Goal: Task Accomplishment & Management: Use online tool/utility

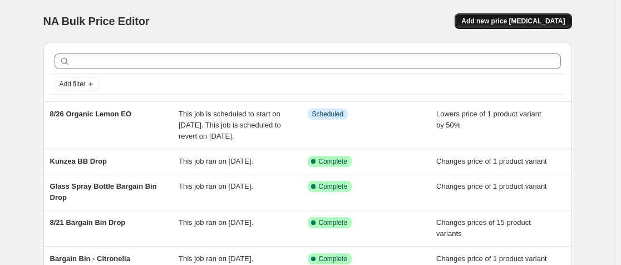
click at [521, 21] on span "Add new price [MEDICAL_DATA]" at bounding box center [512, 21] width 103 height 9
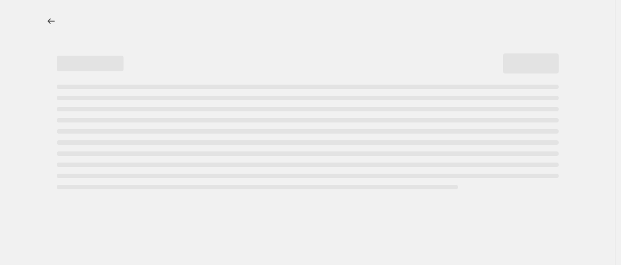
select select "percentage"
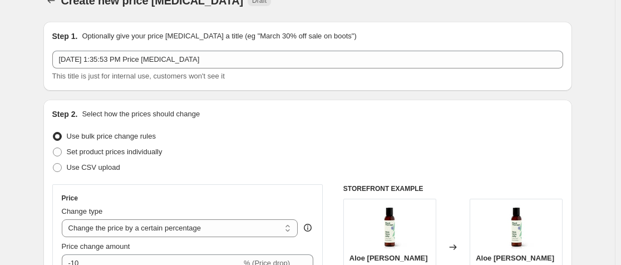
scroll to position [28, 0]
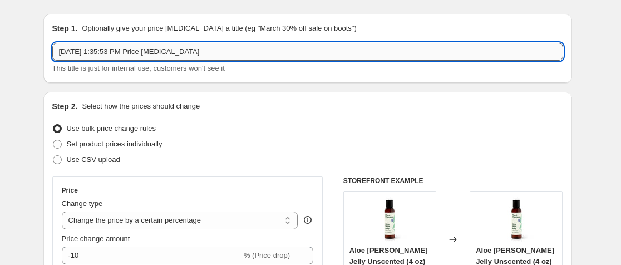
click at [133, 51] on input "[DATE] 1:35:53 PM Price [MEDICAL_DATA]" at bounding box center [307, 52] width 511 height 18
click at [169, 51] on input "[DATE] 1:35:53 PM Price [MEDICAL_DATA]" at bounding box center [307, 52] width 511 height 18
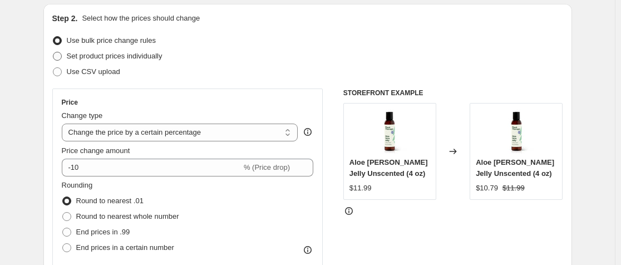
type input "8/25 Everyday Essentials Pre Order"
click at [120, 58] on span "Set product prices individually" at bounding box center [115, 56] width 96 height 8
click at [53, 52] on input "Set product prices individually" at bounding box center [53, 52] width 1 height 1
radio input "true"
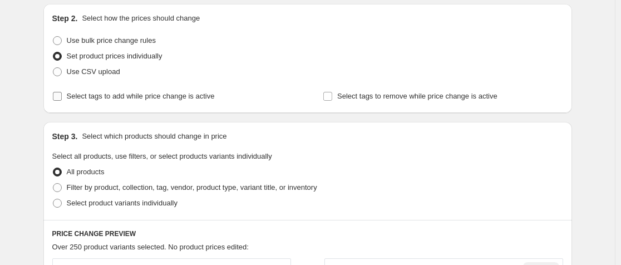
click at [122, 97] on span "Select tags to add while price change is active" at bounding box center [141, 96] width 148 height 8
click at [62, 97] on input "Select tags to add while price change is active" at bounding box center [57, 96] width 9 height 9
checkbox input "true"
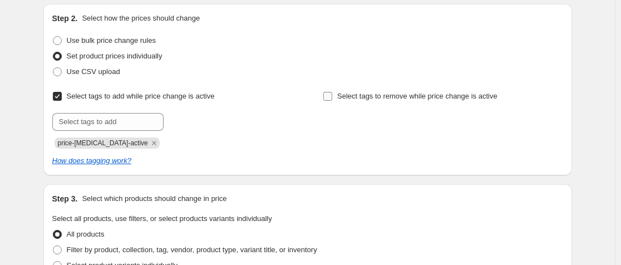
click at [339, 96] on label "Select tags to remove while price change is active" at bounding box center [410, 96] width 175 height 16
click at [332, 96] on input "Select tags to remove while price change is active" at bounding box center [327, 96] width 9 height 9
checkbox input "true"
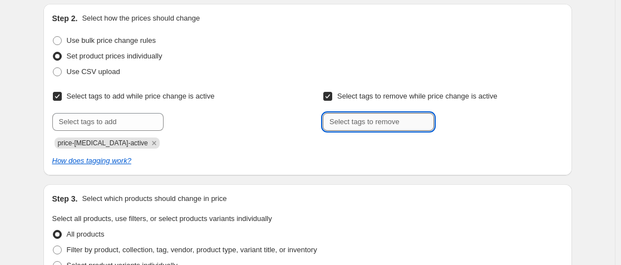
click at [348, 116] on input "text" at bounding box center [378, 122] width 111 height 18
type input "price-[MEDICAL_DATA]-active"
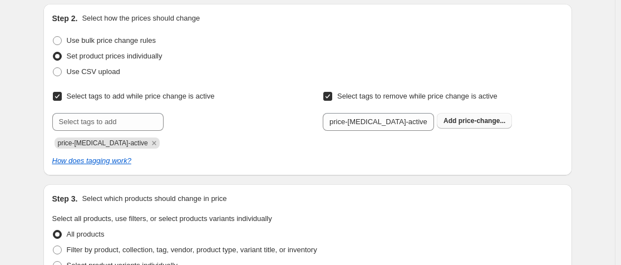
click at [447, 117] on b "Add" at bounding box center [449, 121] width 13 height 8
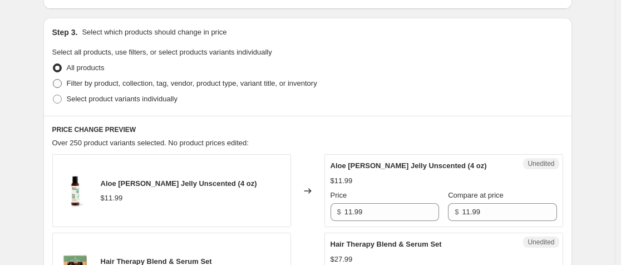
scroll to position [283, 0]
click at [125, 97] on span "Select product variants individually" at bounding box center [122, 98] width 111 height 8
click at [53, 95] on input "Select product variants individually" at bounding box center [53, 94] width 1 height 1
radio input "true"
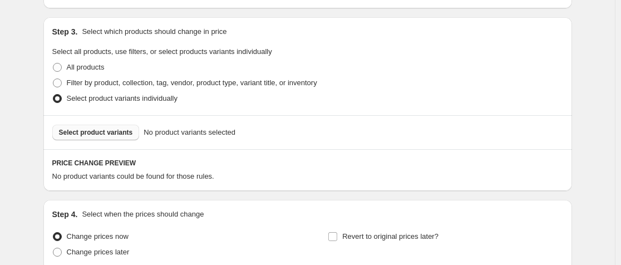
click at [106, 138] on button "Select product variants" at bounding box center [95, 133] width 87 height 16
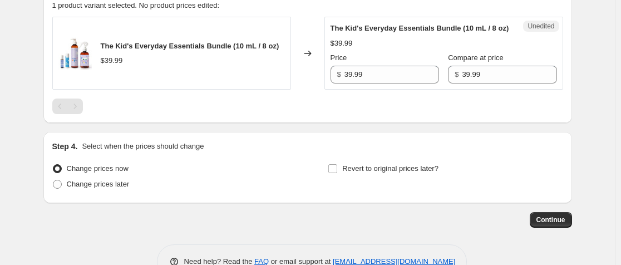
scroll to position [454, 0]
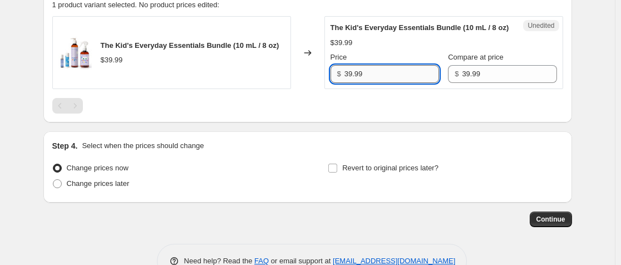
click at [384, 83] on input "39.99" at bounding box center [391, 74] width 95 height 18
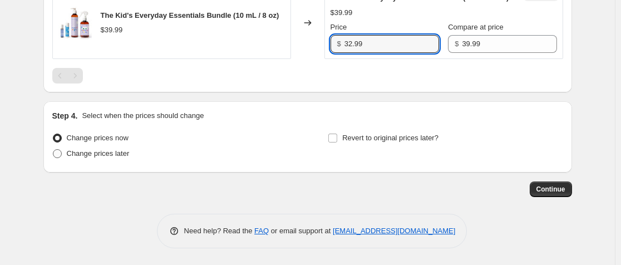
type input "32.99"
click at [98, 157] on span "Change prices later" at bounding box center [98, 153] width 63 height 8
click at [53, 150] on input "Change prices later" at bounding box center [53, 149] width 1 height 1
radio input "true"
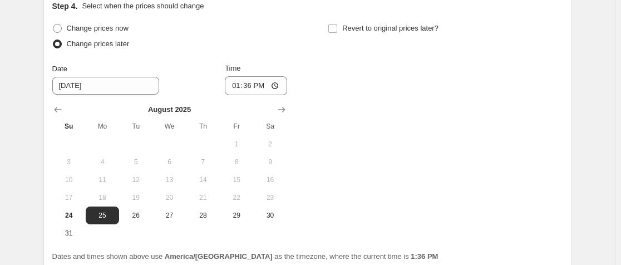
scroll to position [595, 0]
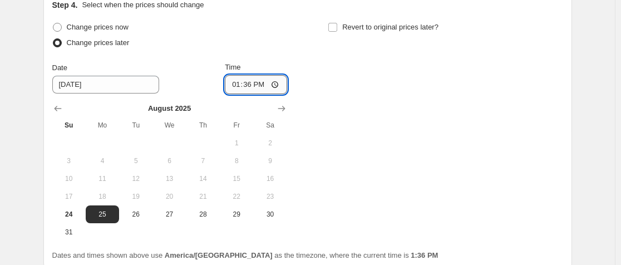
click at [259, 94] on input "13:36" at bounding box center [256, 84] width 62 height 19
click at [235, 94] on input "13:36" at bounding box center [256, 84] width 62 height 19
click at [267, 94] on input "13:36" at bounding box center [256, 84] width 62 height 19
click at [280, 94] on input "13:36" at bounding box center [256, 84] width 62 height 19
click at [279, 92] on input "13:36" at bounding box center [256, 84] width 62 height 19
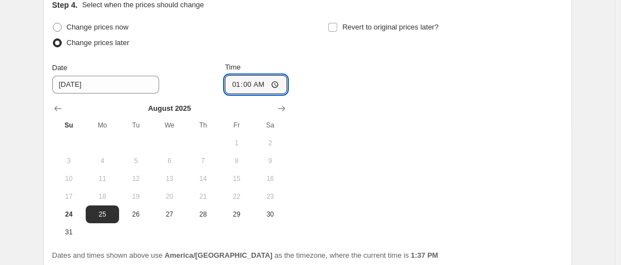
type input "01:00"
click at [383, 101] on div "Change prices now Change prices later Date [DATE] Time 01:00 [DATE] Su Mo Tu We…" at bounding box center [307, 129] width 511 height 221
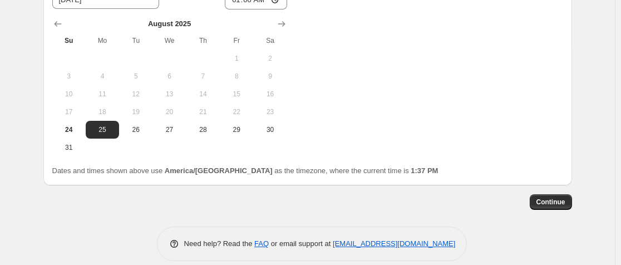
scroll to position [680, 0]
click at [562, 206] on span "Continue" at bounding box center [550, 201] width 29 height 9
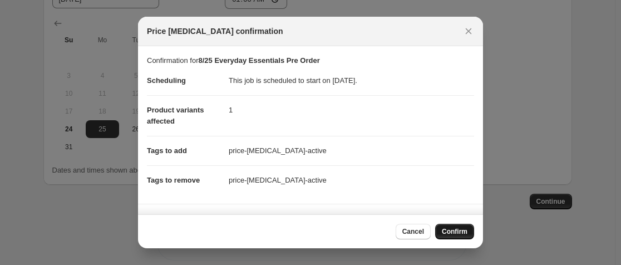
click at [451, 225] on button "Confirm" at bounding box center [454, 232] width 39 height 16
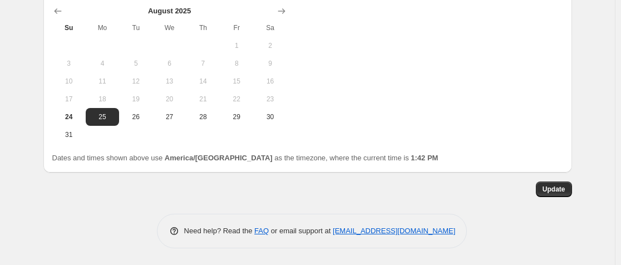
scroll to position [764, 0]
